Goal: Book appointment/travel/reservation

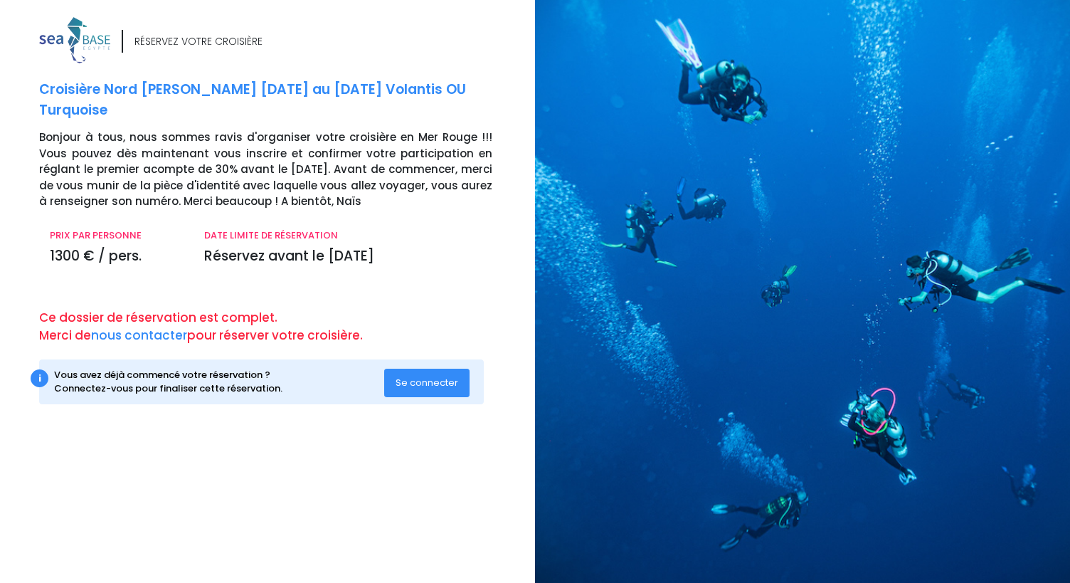
click at [431, 382] on span "Se connecter" at bounding box center [427, 383] width 63 height 14
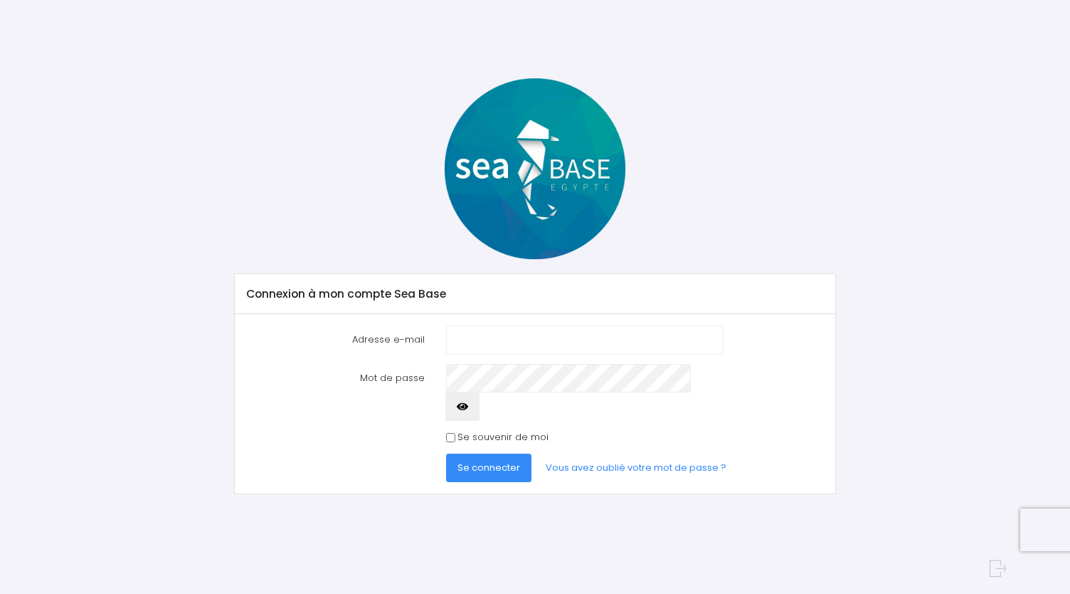
click at [460, 341] on input "Adresse e-mail" at bounding box center [585, 339] width 278 height 28
type input "eavet@yahoo.fr"
drag, startPoint x: 394, startPoint y: 411, endPoint x: 386, endPoint y: 410, distance: 8.6
click at [392, 430] on div "Se souvenir de moi" at bounding box center [535, 437] width 599 height 14
drag, startPoint x: 451, startPoint y: 409, endPoint x: 536, endPoint y: 426, distance: 86.4
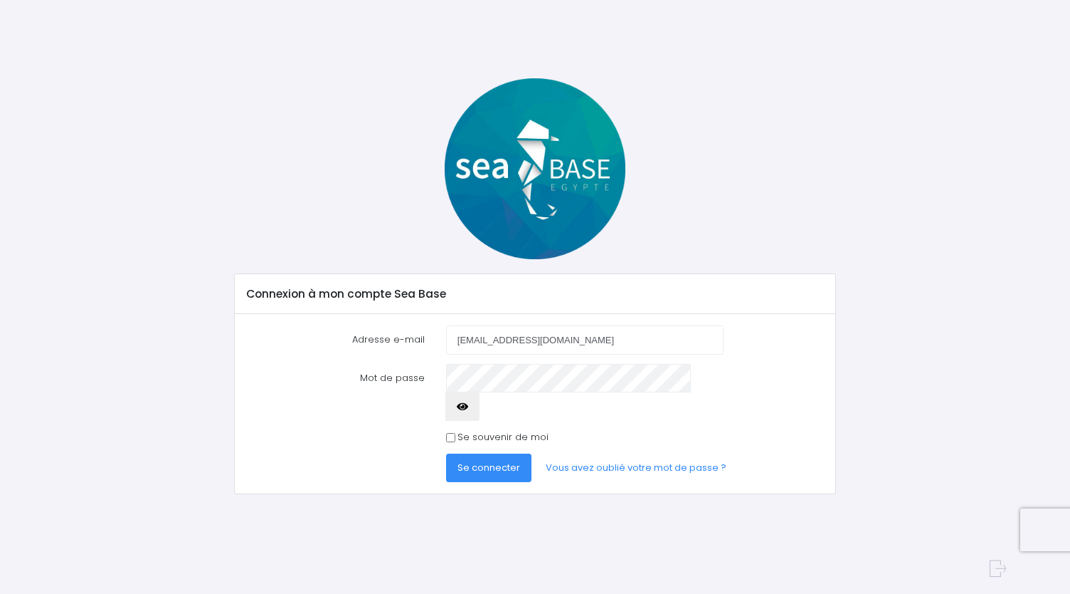
click at [451, 433] on input "Se souvenir de moi" at bounding box center [450, 437] width 9 height 9
checkbox input "true"
click at [480, 392] on button "button" at bounding box center [462, 406] width 34 height 28
click at [494, 460] on span "Se connecter" at bounding box center [489, 467] width 63 height 14
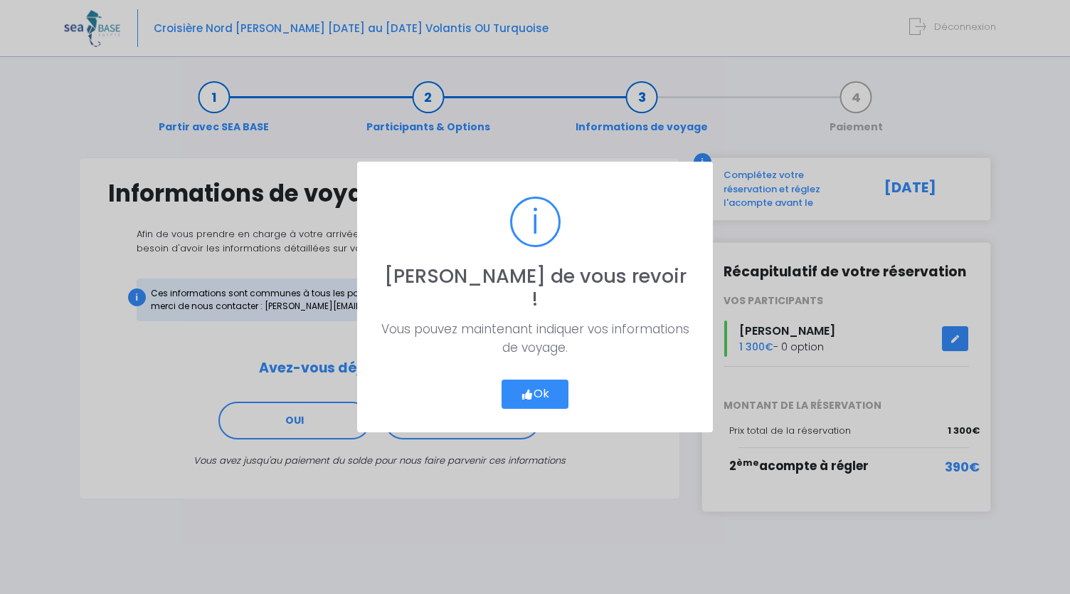
click at [534, 382] on button "Ok" at bounding box center [535, 394] width 67 height 30
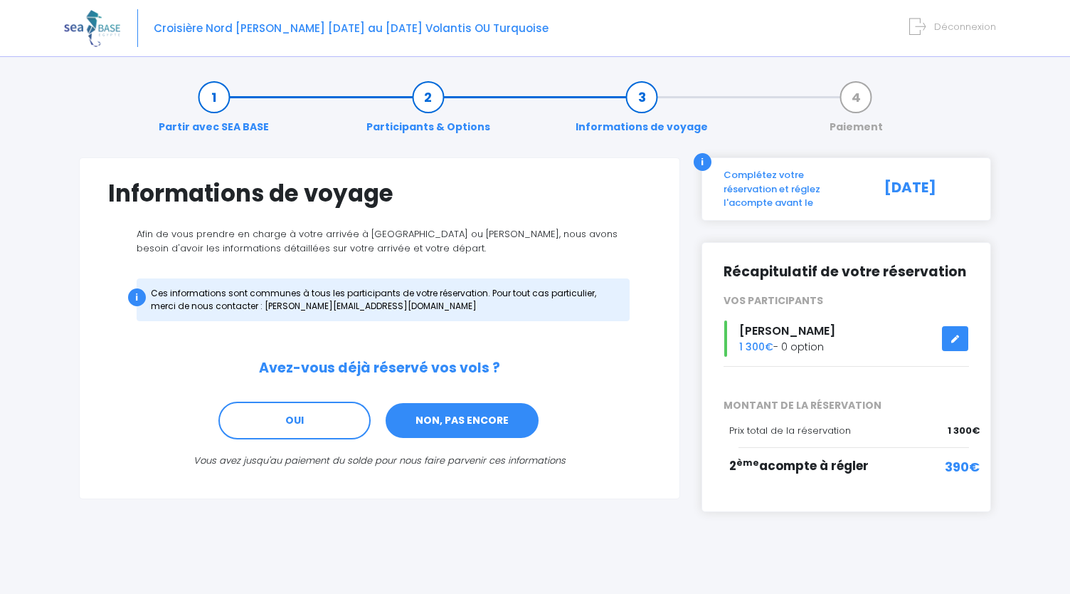
click at [455, 423] on link "NON, PAS ENCORE" at bounding box center [462, 420] width 156 height 38
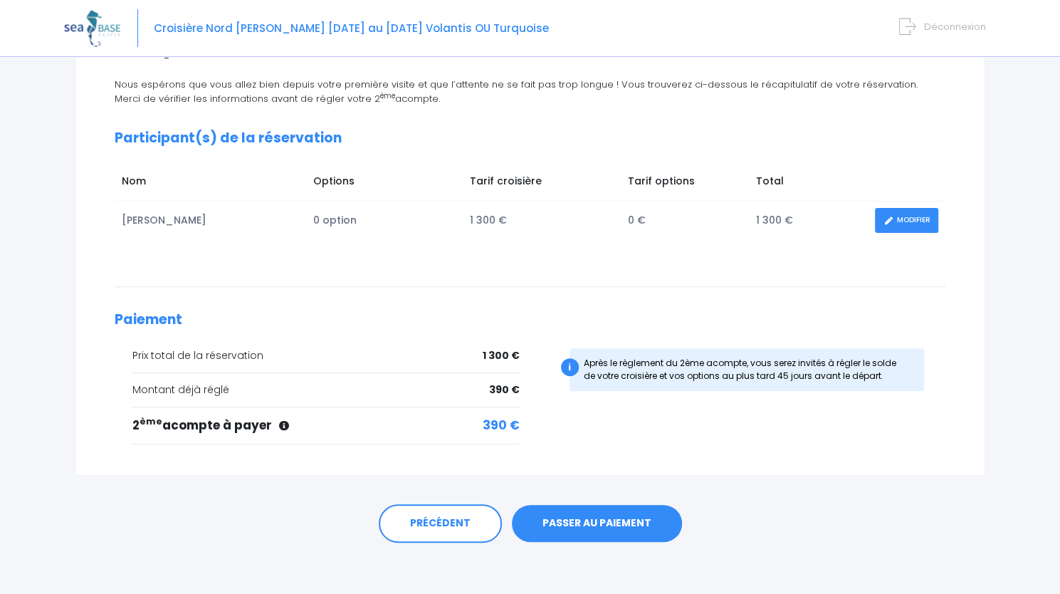
scroll to position [152, 0]
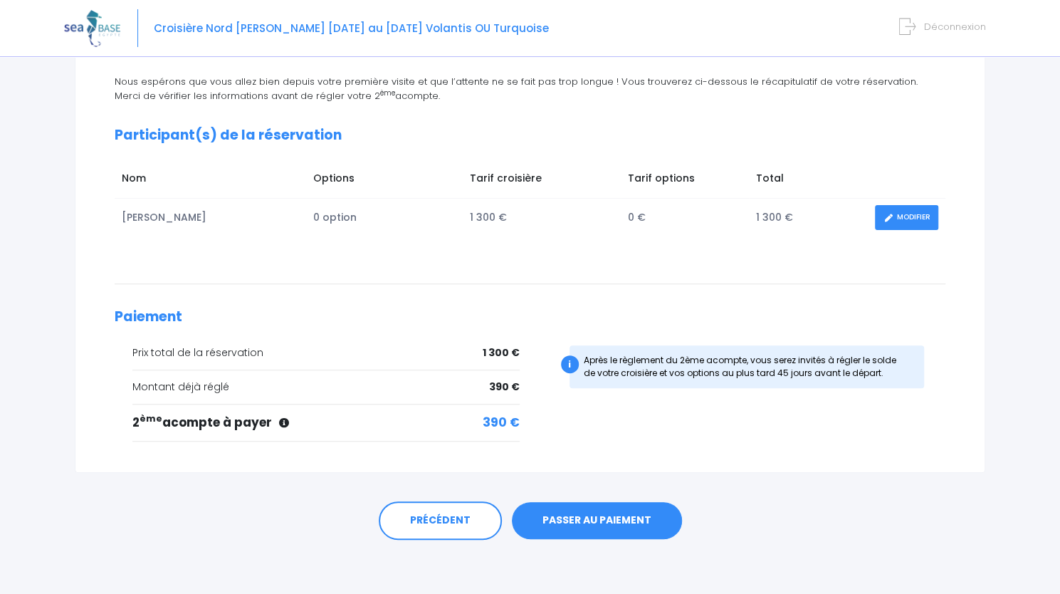
click at [585, 521] on link "PASSER AU PAIEMENT" at bounding box center [597, 520] width 170 height 37
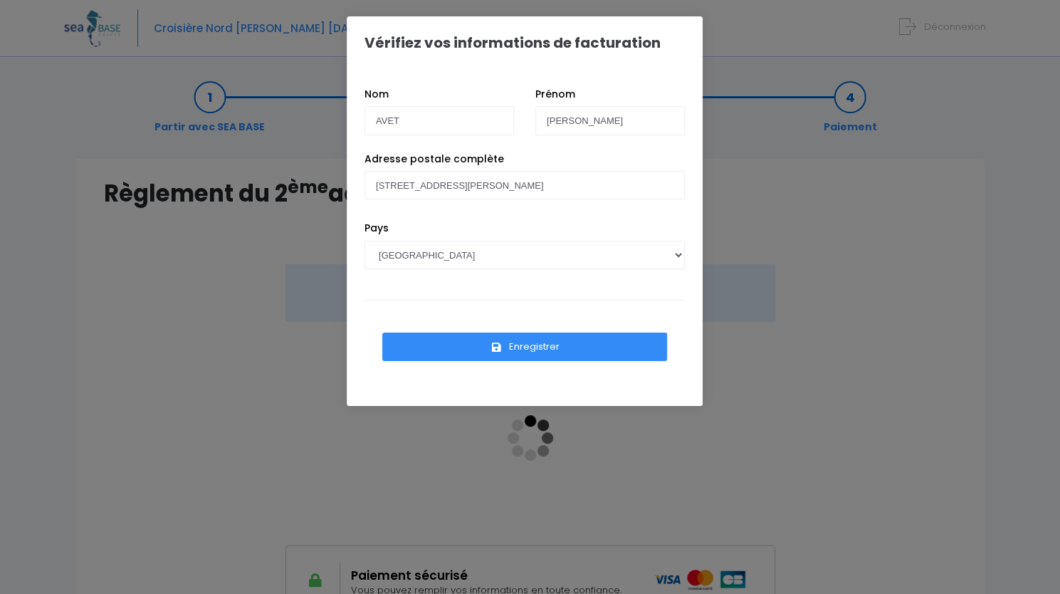
click at [571, 349] on button "Enregistrer" at bounding box center [524, 346] width 285 height 28
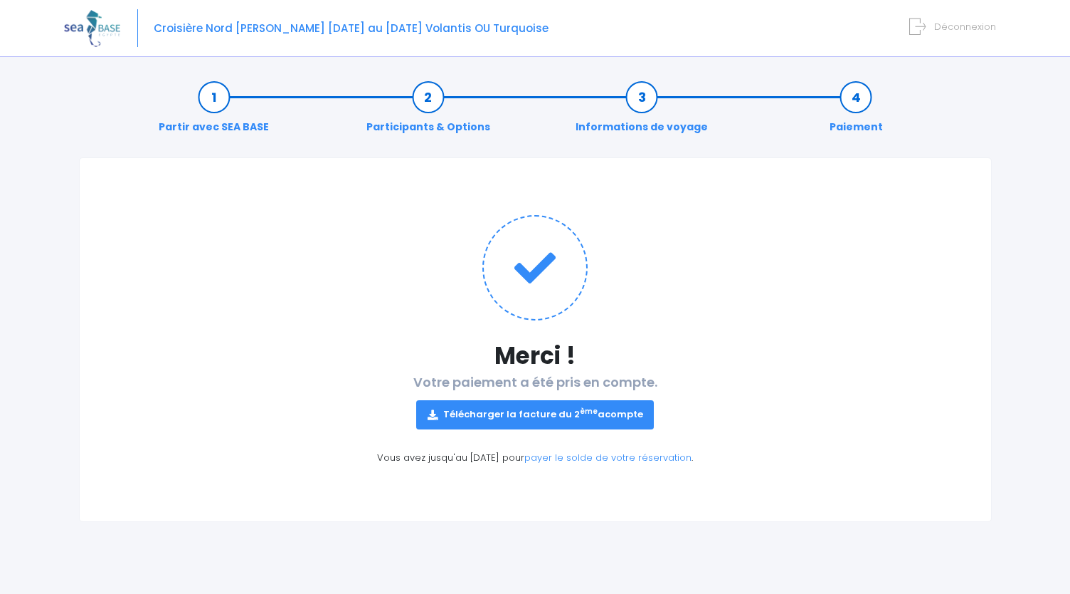
click at [346, 29] on span "Croisière Nord [PERSON_NAME] [DATE] au [DATE] Volantis OU Turquoise" at bounding box center [351, 28] width 395 height 15
click at [210, 97] on link "Partir avec SEA BASE" at bounding box center [214, 112] width 125 height 45
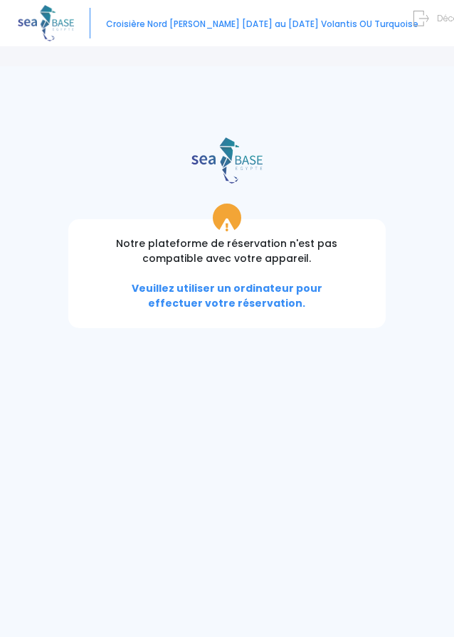
drag, startPoint x: 367, startPoint y: 496, endPoint x: 347, endPoint y: 426, distance: 73.2
click at [365, 492] on div "Notre plateforme de réservation n'est pas compatible avec votre appareil. Veuil…" at bounding box center [227, 351] width 454 height 571
